Goal: Task Accomplishment & Management: Use online tool/utility

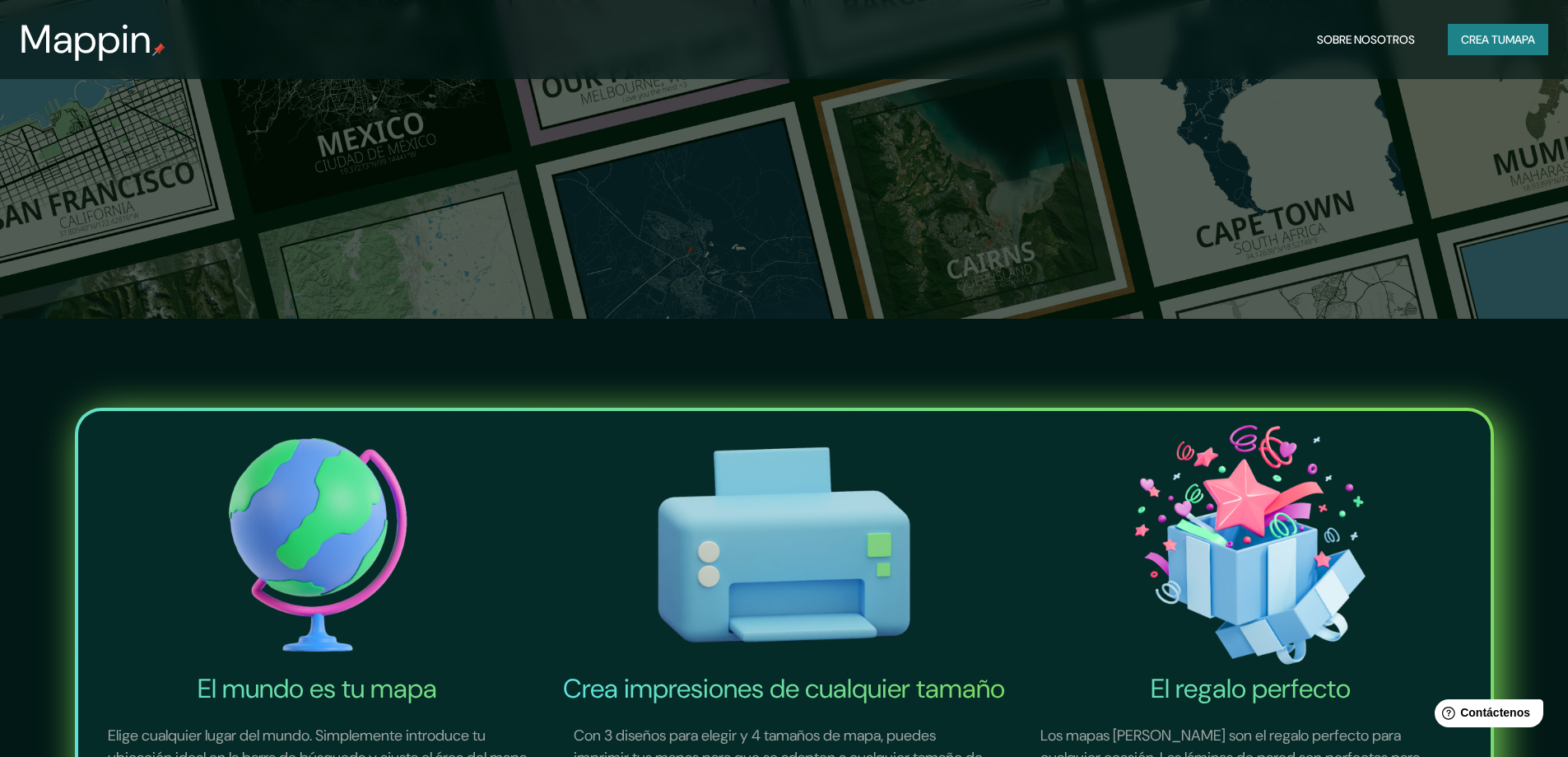
scroll to position [247, 0]
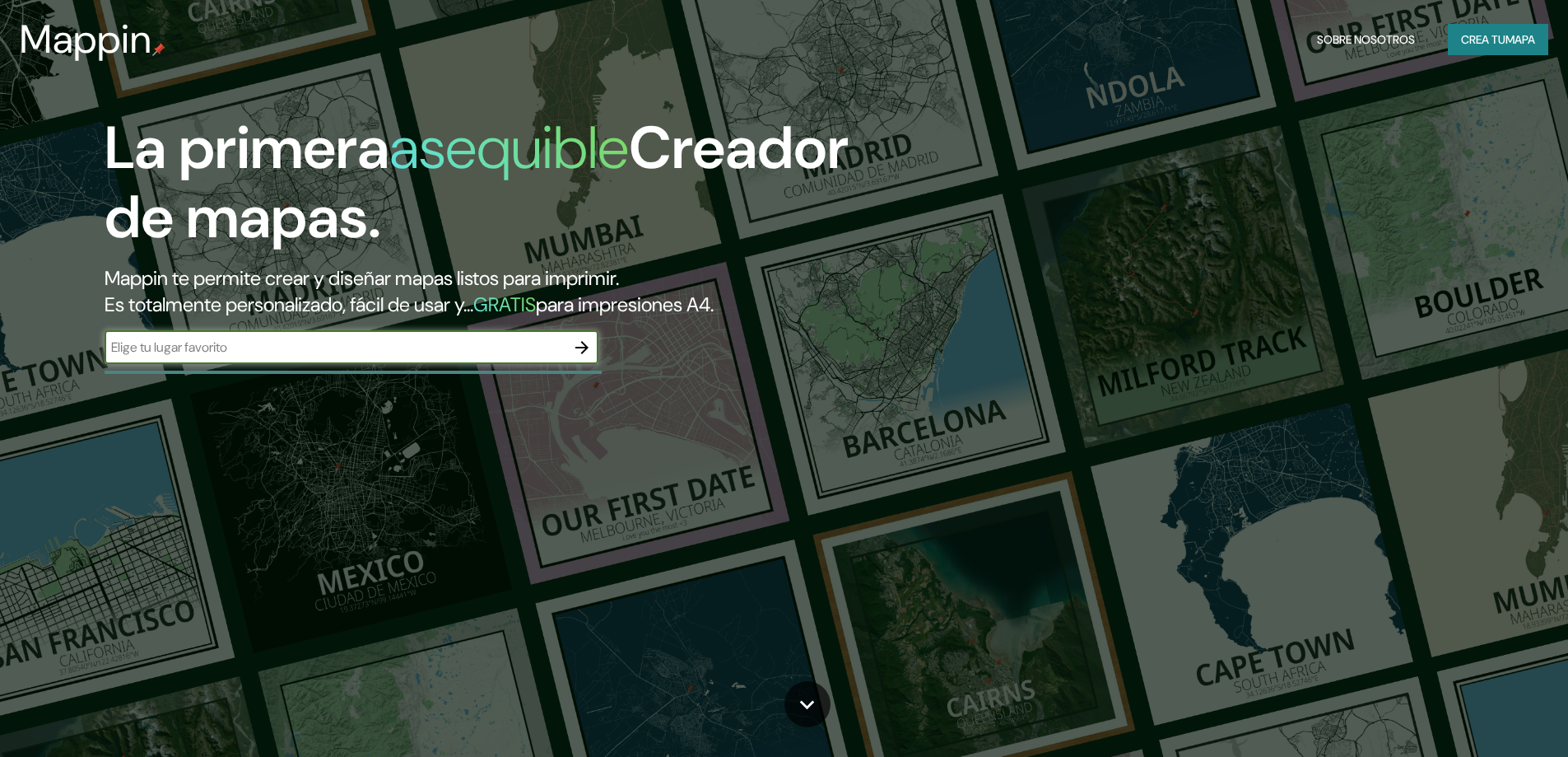
click at [577, 347] on icon "button" at bounding box center [582, 348] width 13 height 13
